Goal: Information Seeking & Learning: Compare options

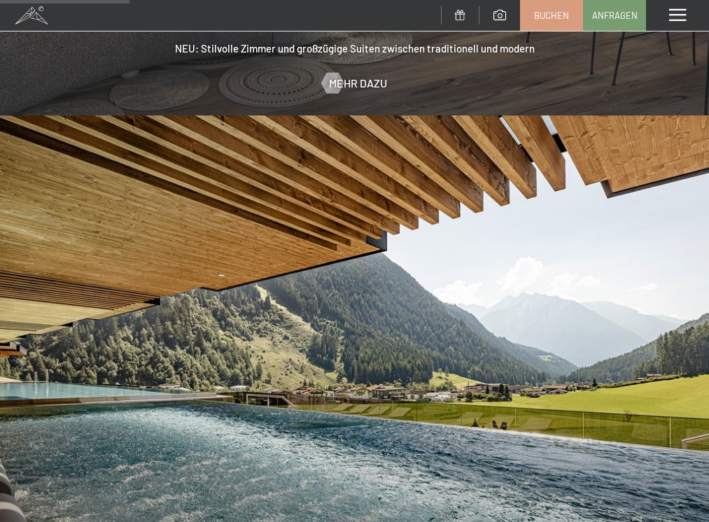
scroll to position [1347, 0]
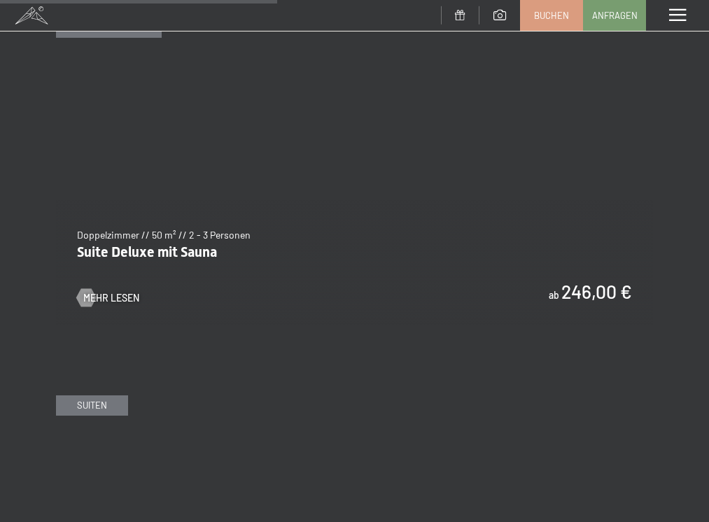
scroll to position [2557, 0]
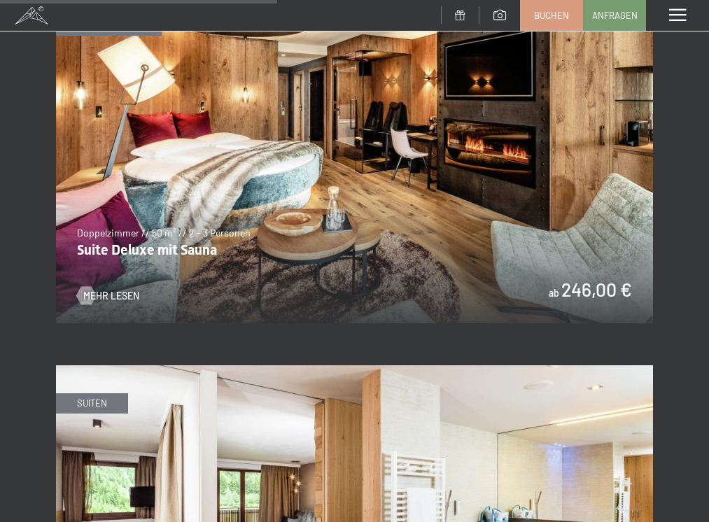
click at [351, 174] on img at bounding box center [354, 156] width 597 height 336
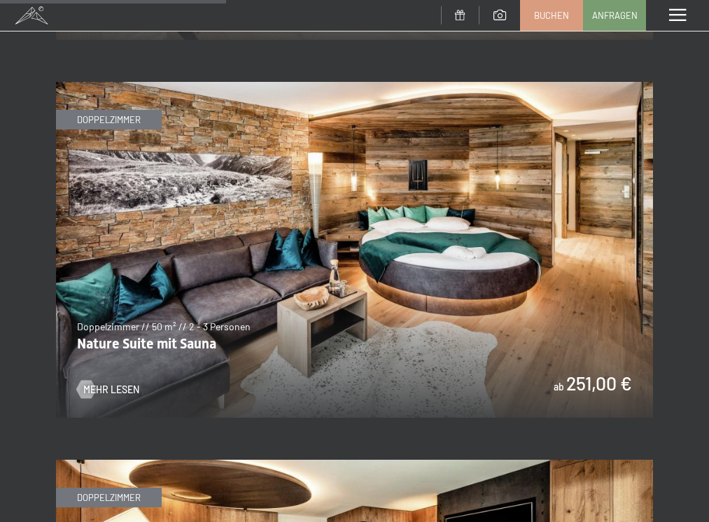
scroll to position [2086, 0]
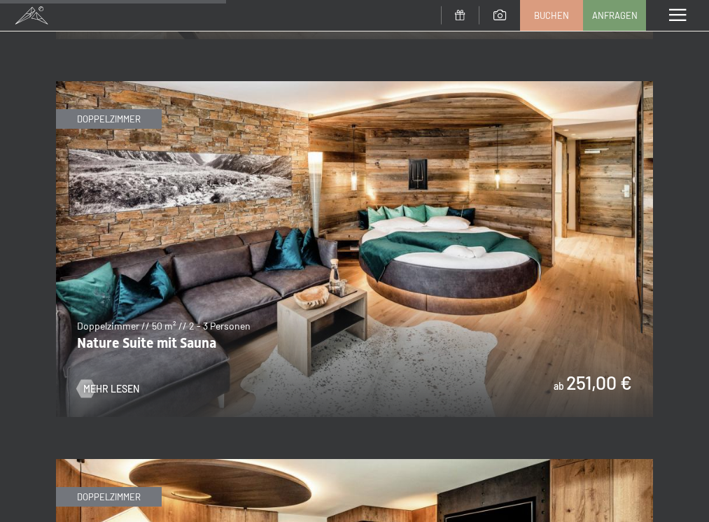
click at [263, 283] on img at bounding box center [354, 249] width 597 height 336
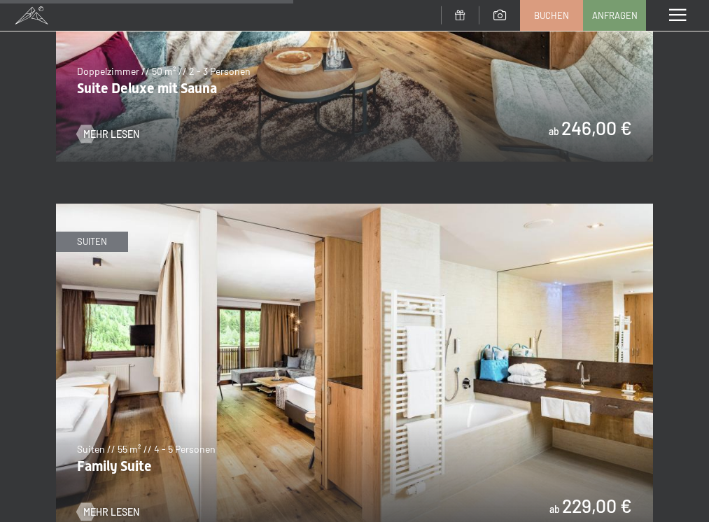
scroll to position [2697, 0]
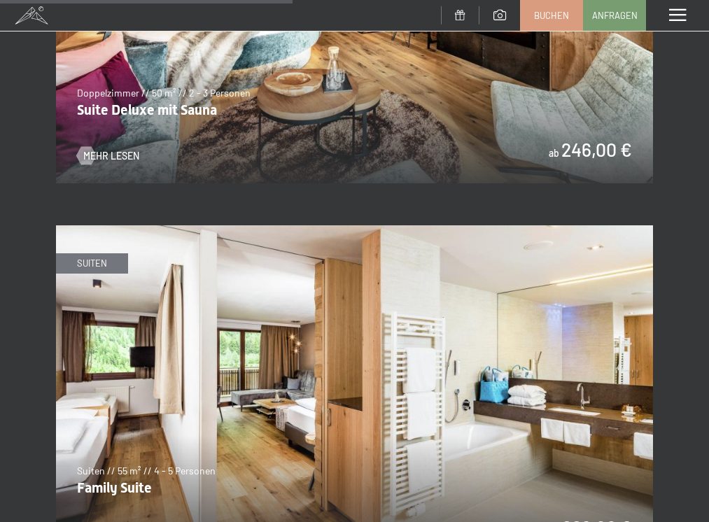
click at [428, 101] on img at bounding box center [354, 16] width 597 height 336
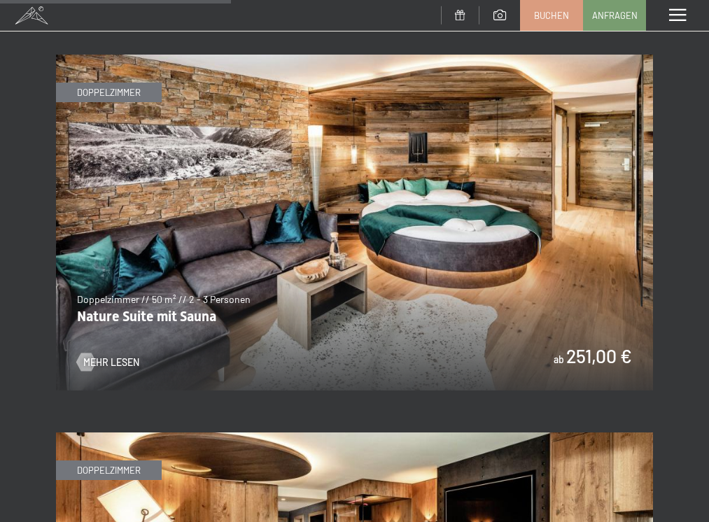
scroll to position [2147, 0]
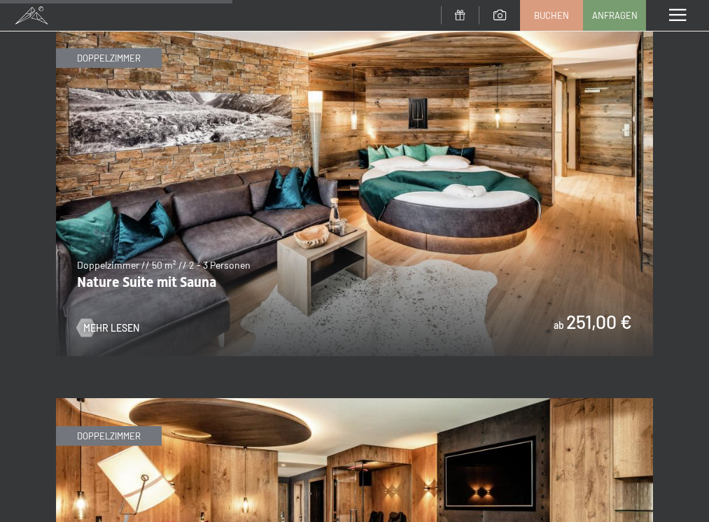
click at [199, 285] on img at bounding box center [354, 188] width 597 height 336
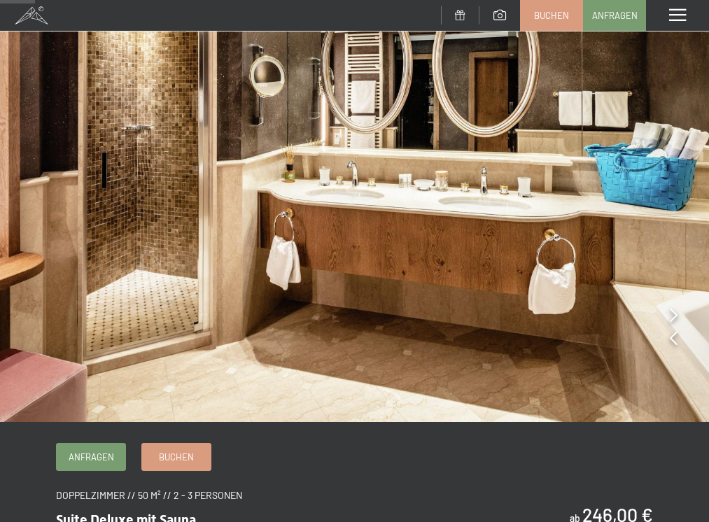
scroll to position [103, 0]
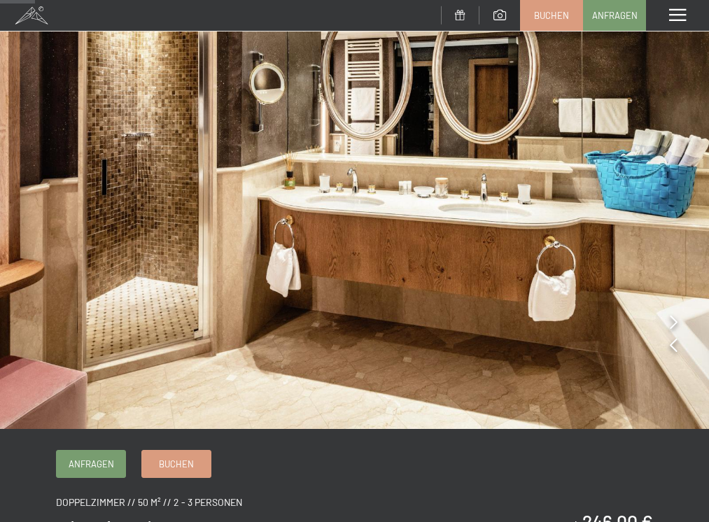
click at [673, 323] on icon at bounding box center [674, 322] width 8 height 14
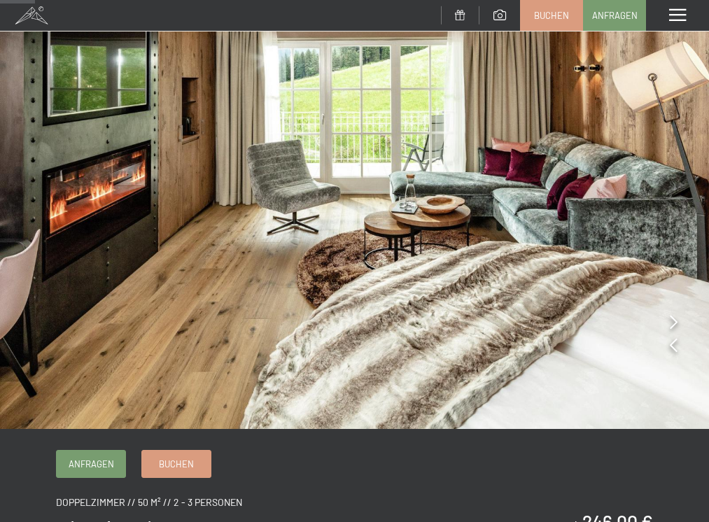
click at [677, 319] on icon at bounding box center [674, 322] width 8 height 14
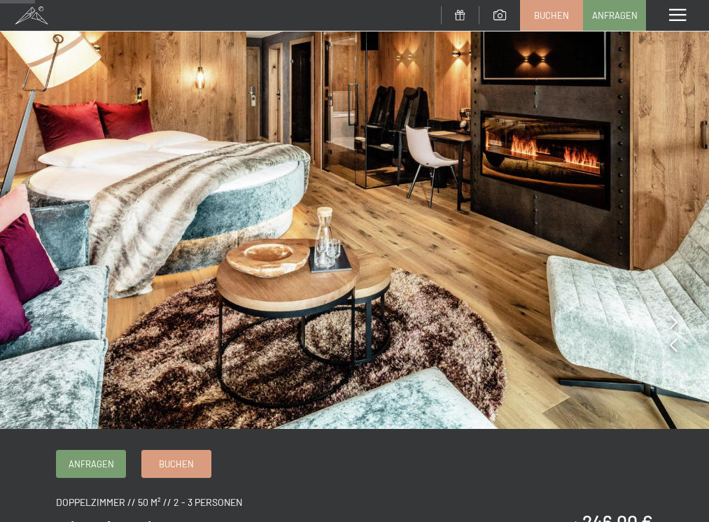
click at [677, 321] on icon at bounding box center [674, 322] width 8 height 14
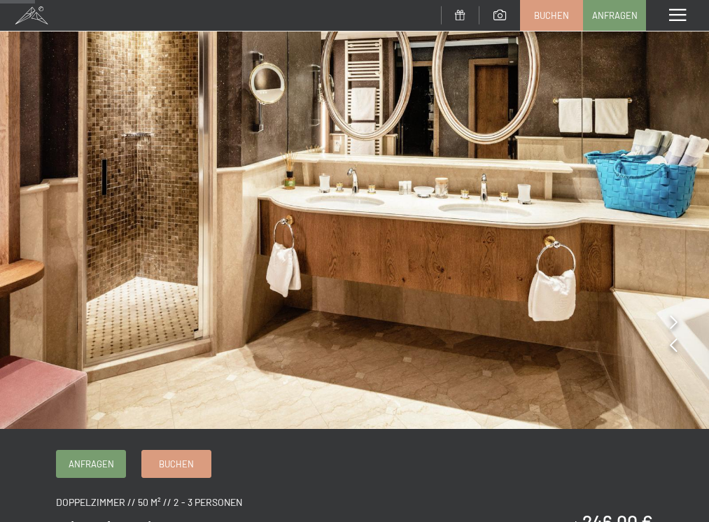
click at [677, 322] on icon at bounding box center [674, 322] width 8 height 14
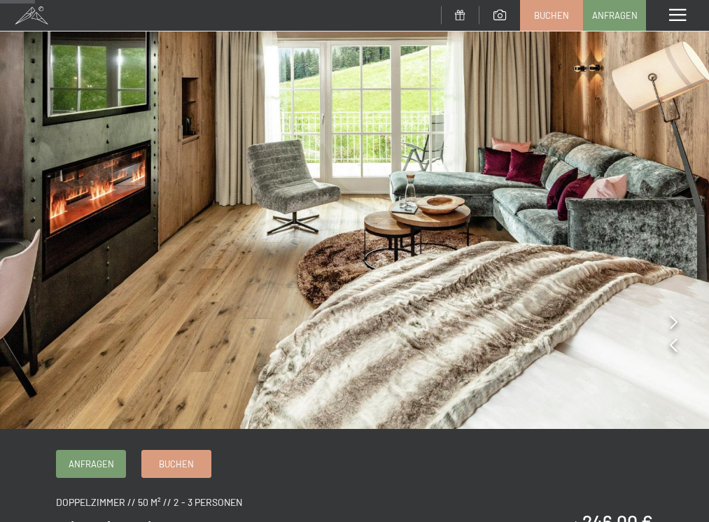
click at [677, 325] on icon at bounding box center [674, 322] width 8 height 14
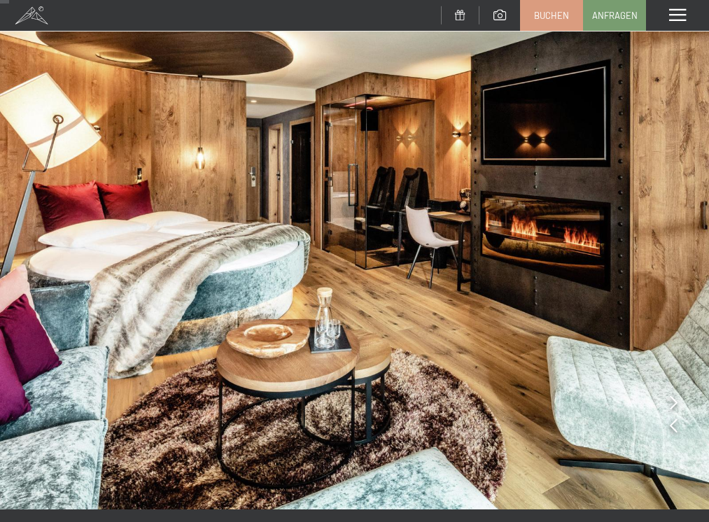
scroll to position [20, 0]
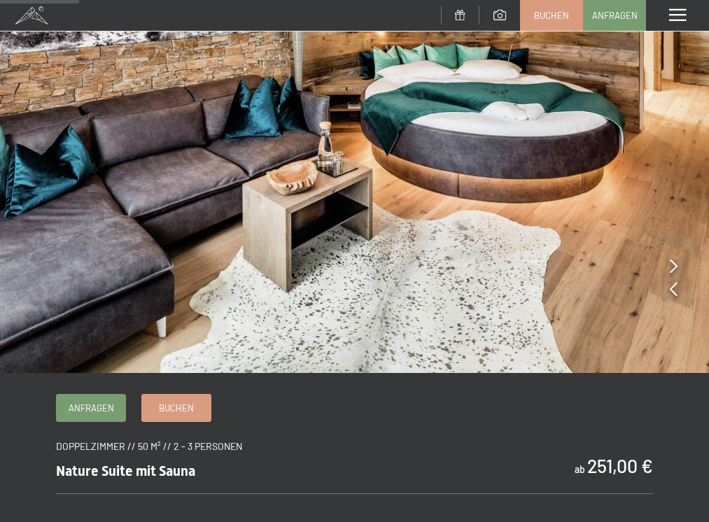
scroll to position [145, 0]
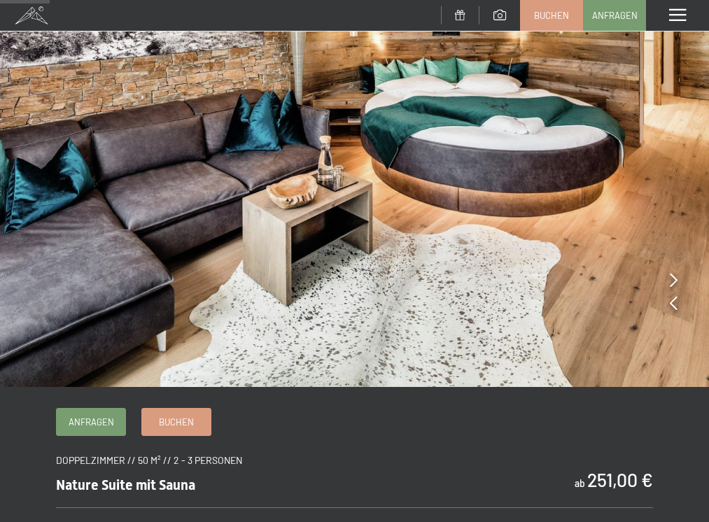
click at [677, 279] on icon at bounding box center [674, 280] width 8 height 14
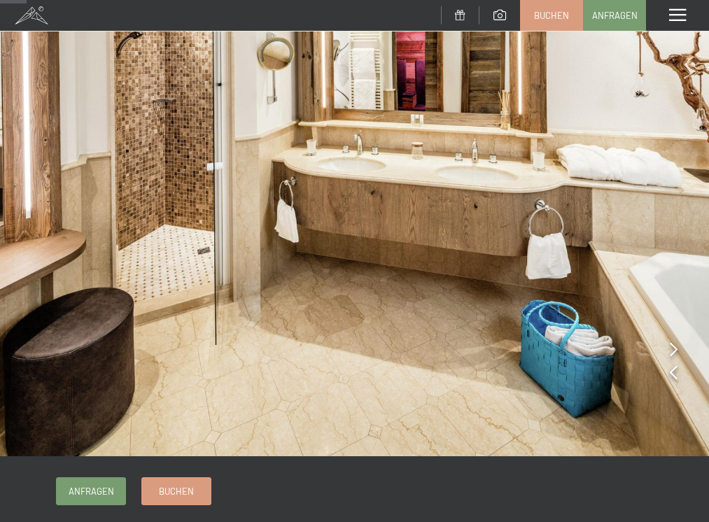
scroll to position [67, 0]
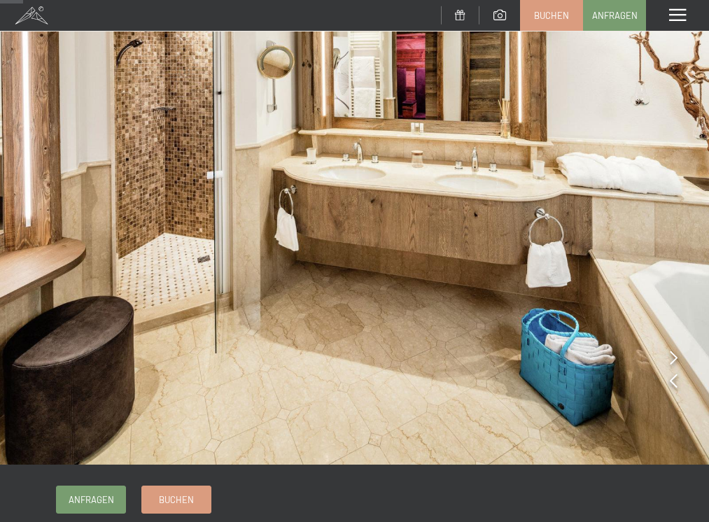
click at [676, 356] on icon at bounding box center [674, 358] width 8 height 14
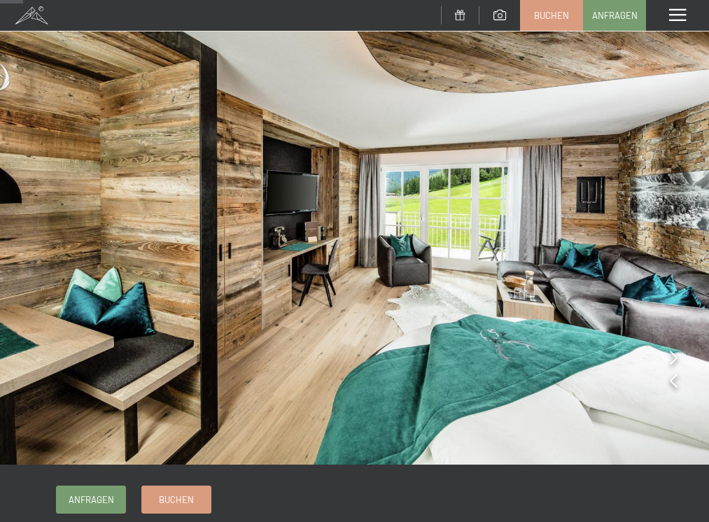
click at [676, 357] on icon at bounding box center [674, 358] width 8 height 14
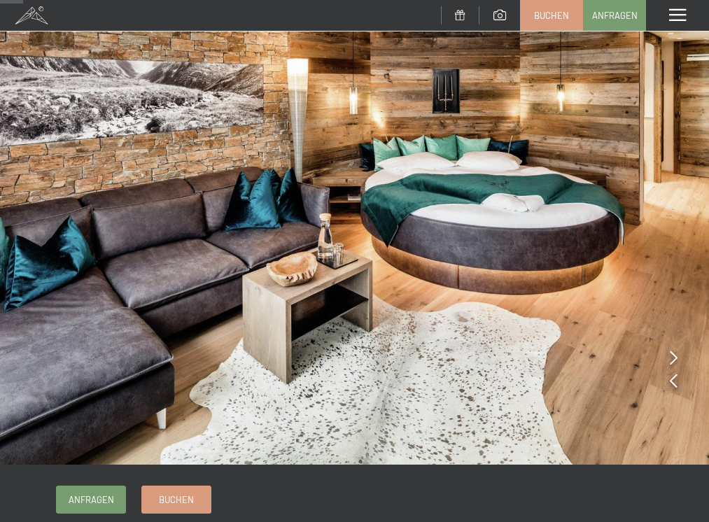
click at [676, 356] on icon at bounding box center [674, 358] width 8 height 14
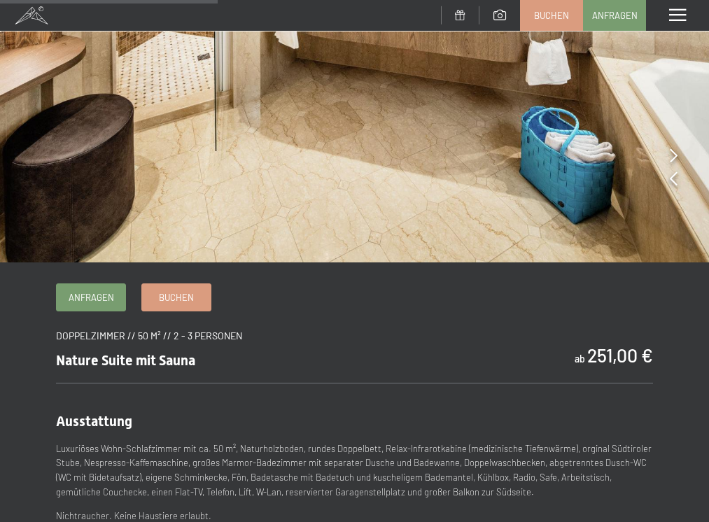
scroll to position [139, 0]
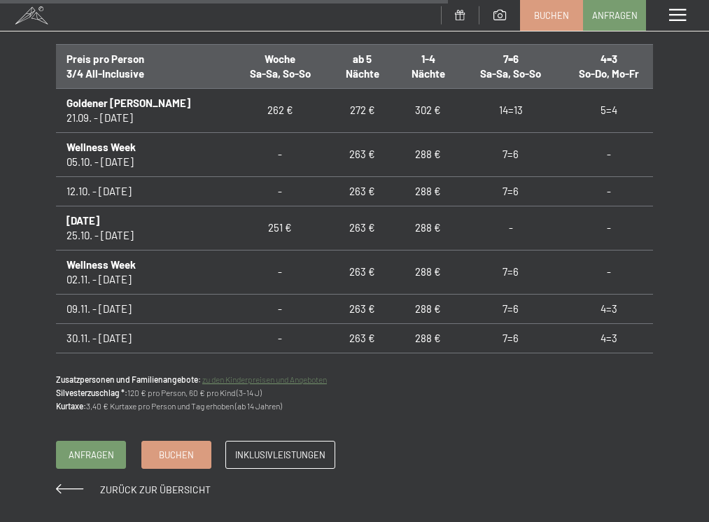
scroll to position [0, 1]
